Goal: Navigation & Orientation: Find specific page/section

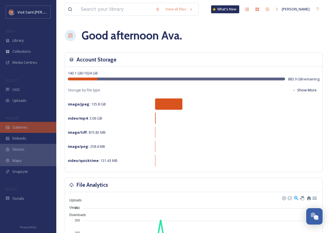
click at [30, 125] on div "Galleries" at bounding box center [28, 127] width 56 height 11
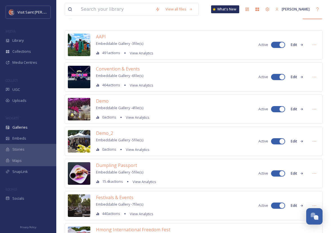
scroll to position [23, 0]
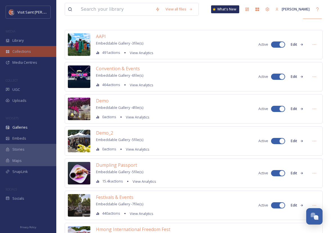
click at [33, 52] on div "Collections" at bounding box center [28, 51] width 56 height 11
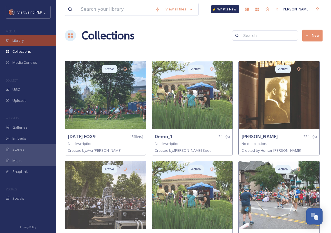
click at [26, 43] on div "Library" at bounding box center [28, 40] width 56 height 11
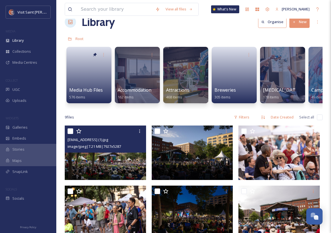
scroll to position [14, 0]
